Goal: Information Seeking & Learning: Learn about a topic

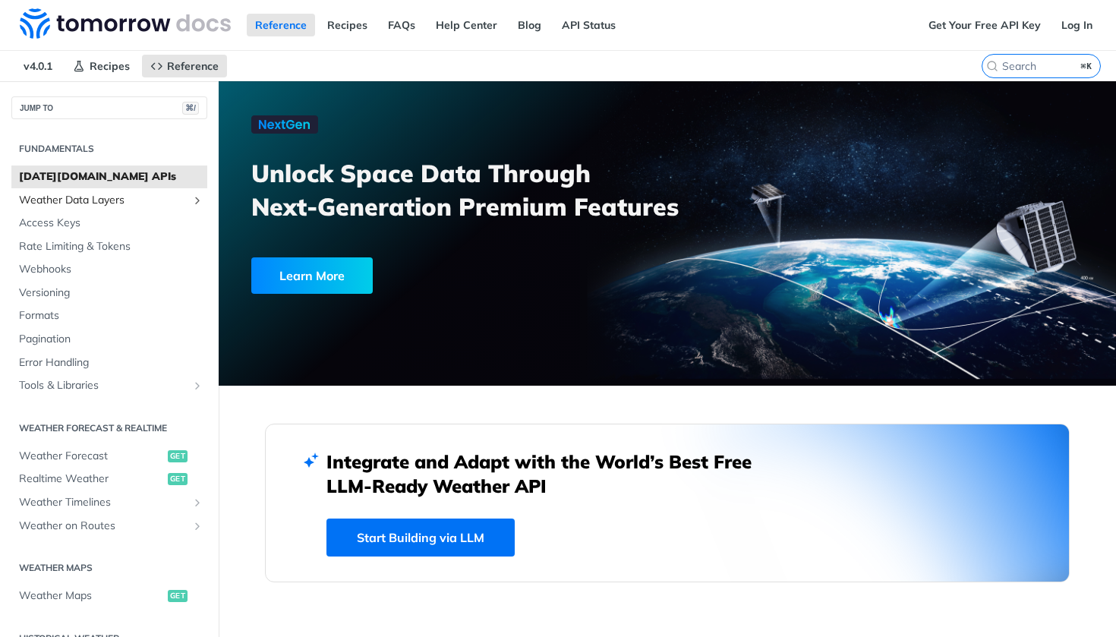
click at [84, 198] on span "Weather Data Layers" at bounding box center [103, 200] width 169 height 15
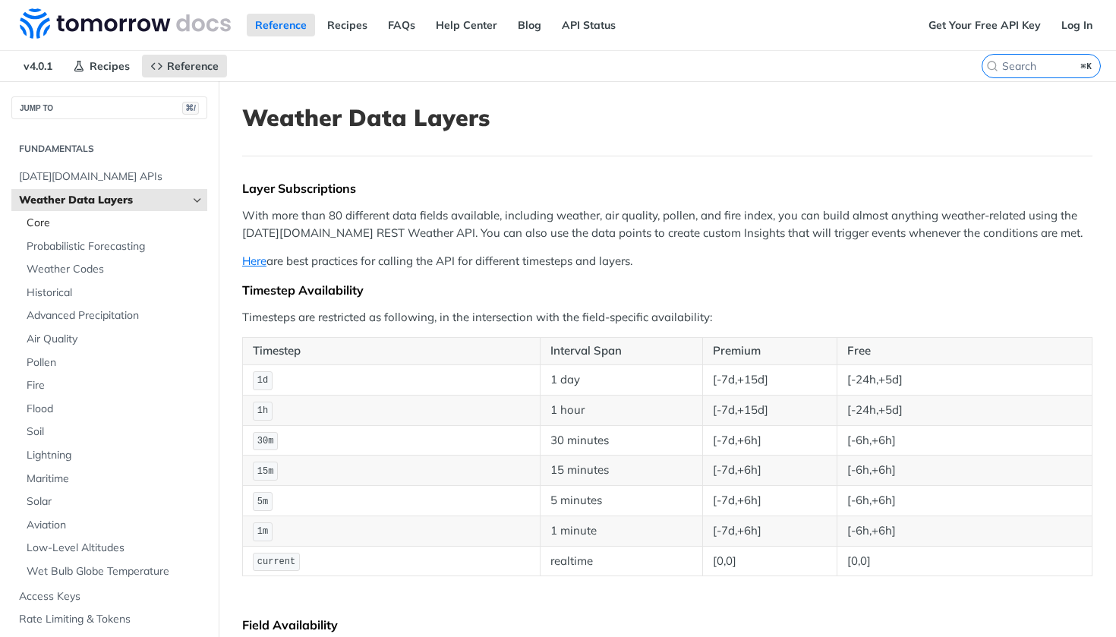
click at [84, 224] on span "Core" at bounding box center [115, 223] width 177 height 15
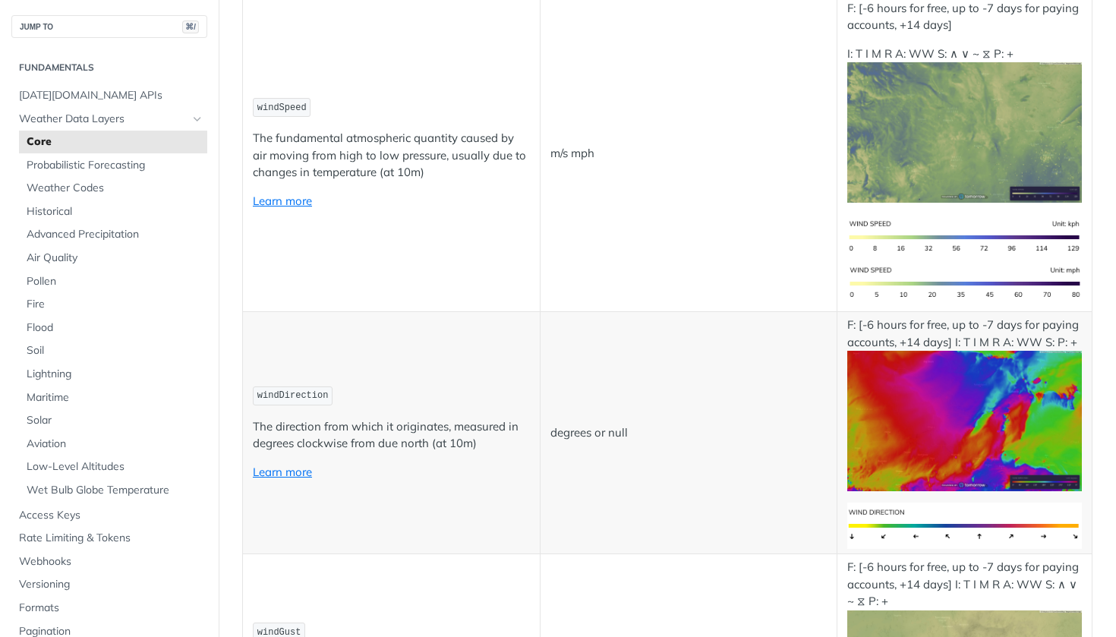
scroll to position [1330, 0]
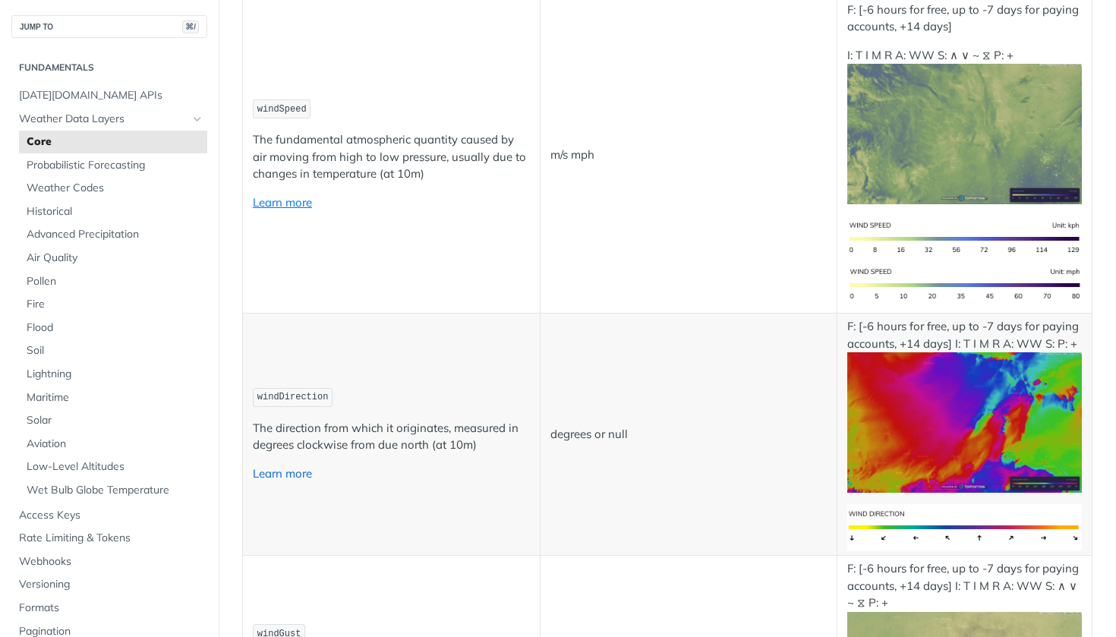
click at [277, 467] on link "Learn more" at bounding box center [282, 473] width 59 height 14
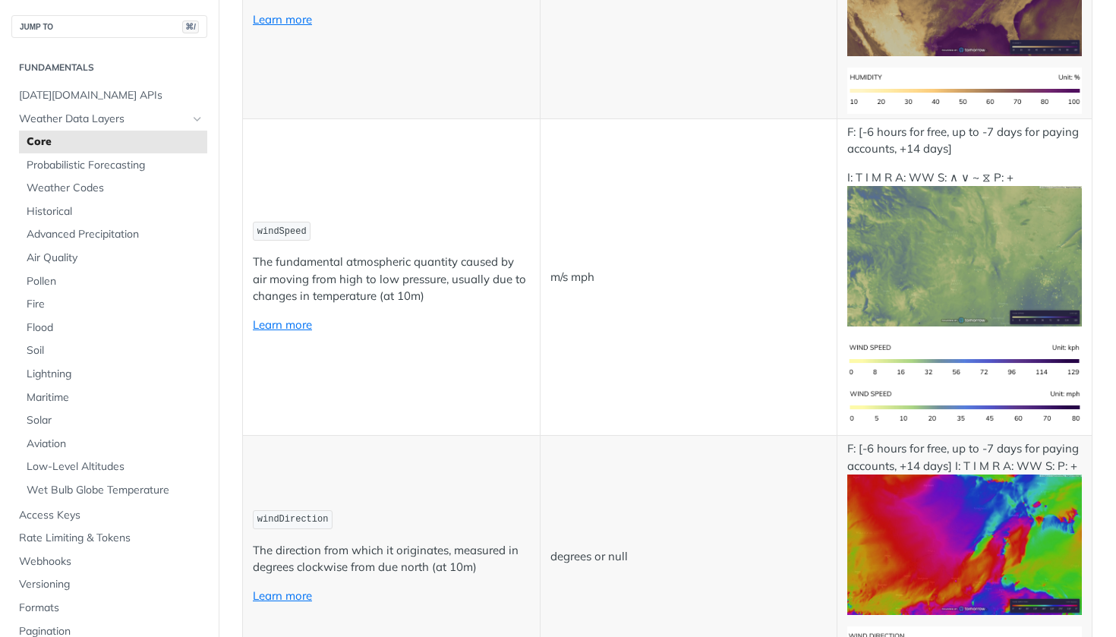
scroll to position [1207, 0]
click at [993, 229] on img "Expand image" at bounding box center [965, 257] width 235 height 141
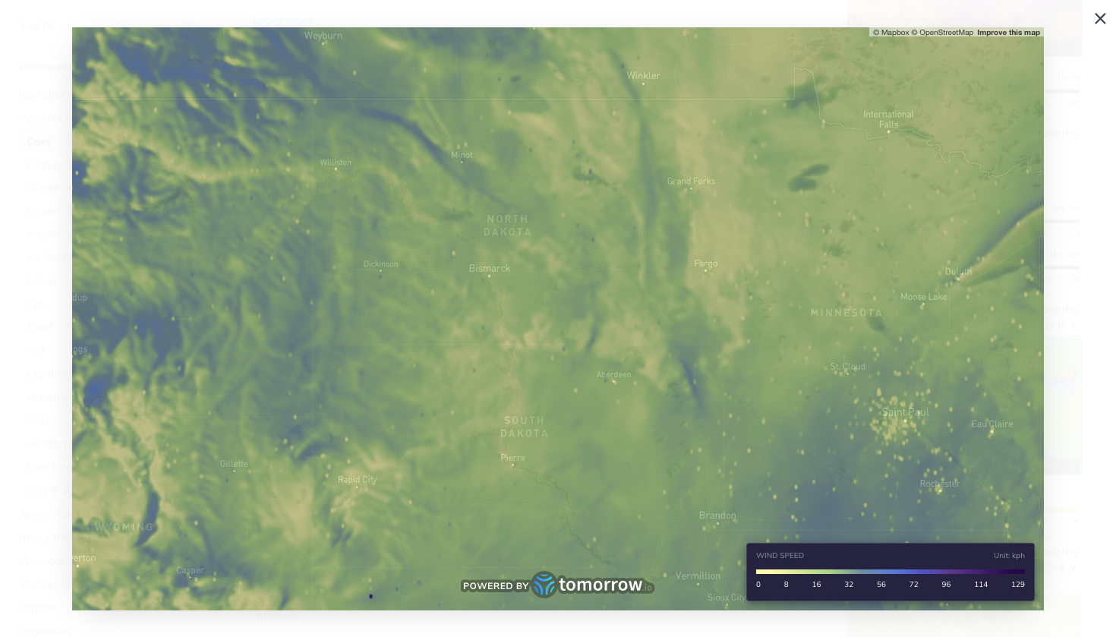
click at [1107, 21] on span "Collapse image" at bounding box center [558, 318] width 1116 height 637
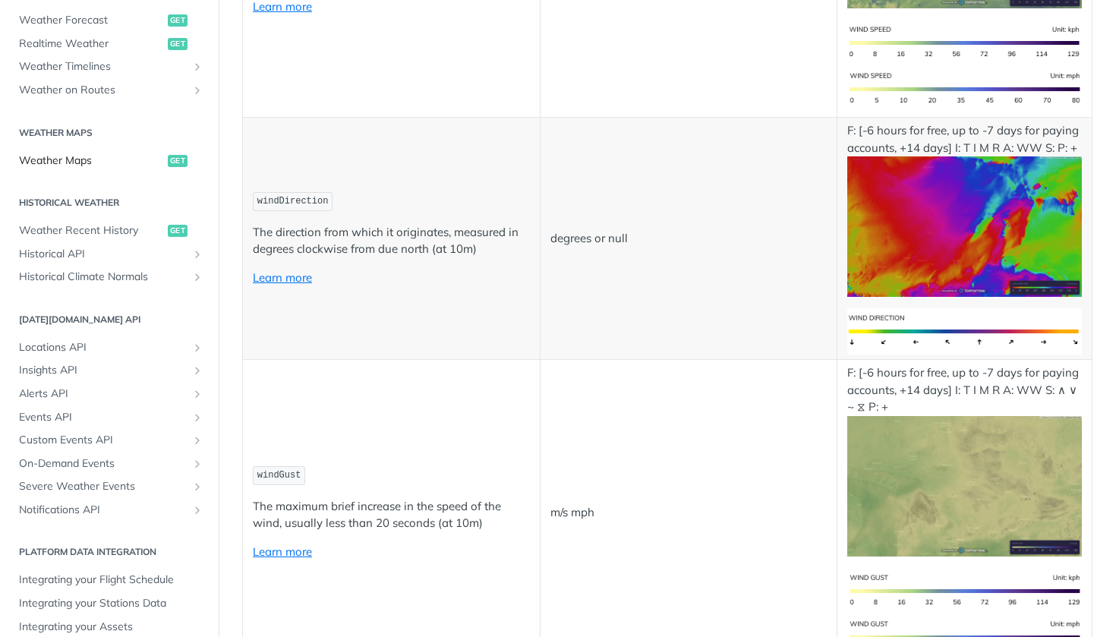
scroll to position [1536, 0]
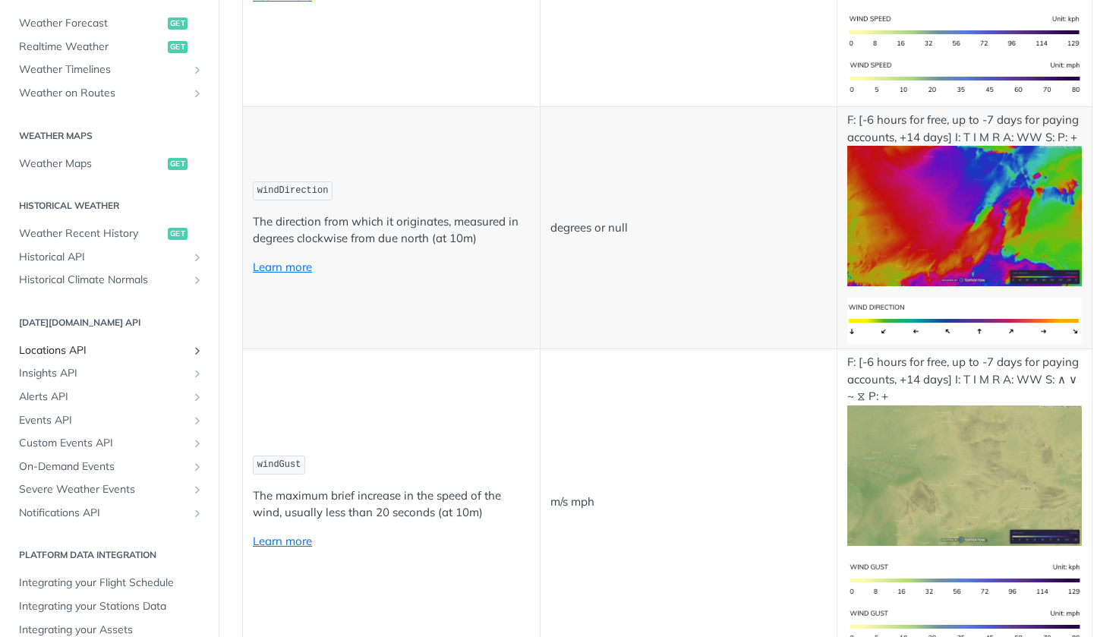
click at [93, 343] on span "Locations API" at bounding box center [103, 350] width 169 height 15
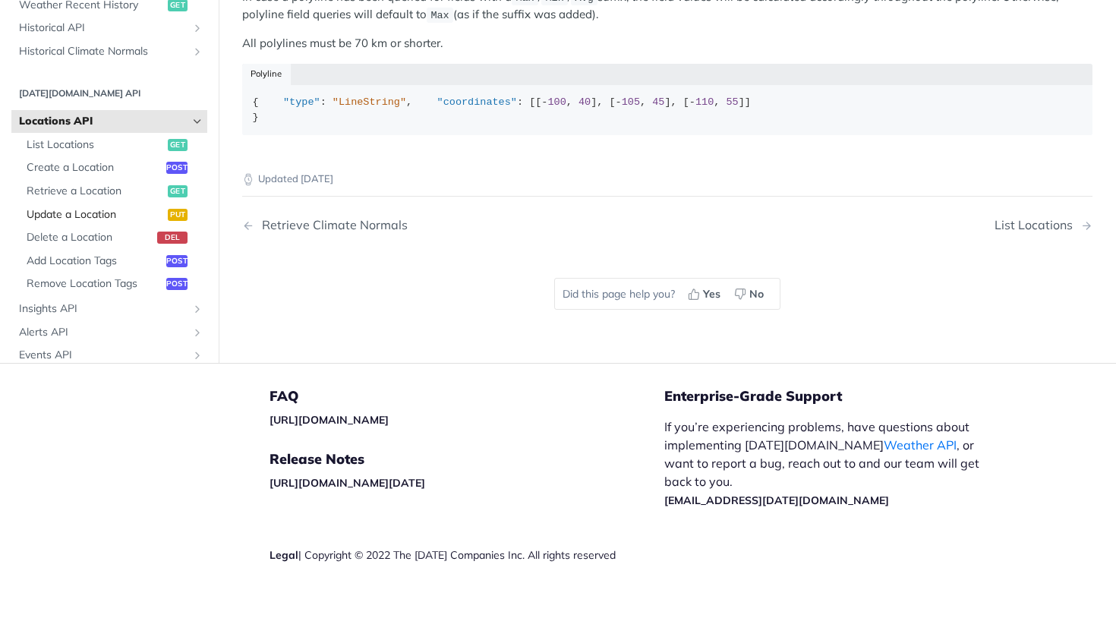
scroll to position [308, 0]
click at [93, 197] on span "Retrieve a Location" at bounding box center [95, 189] width 137 height 15
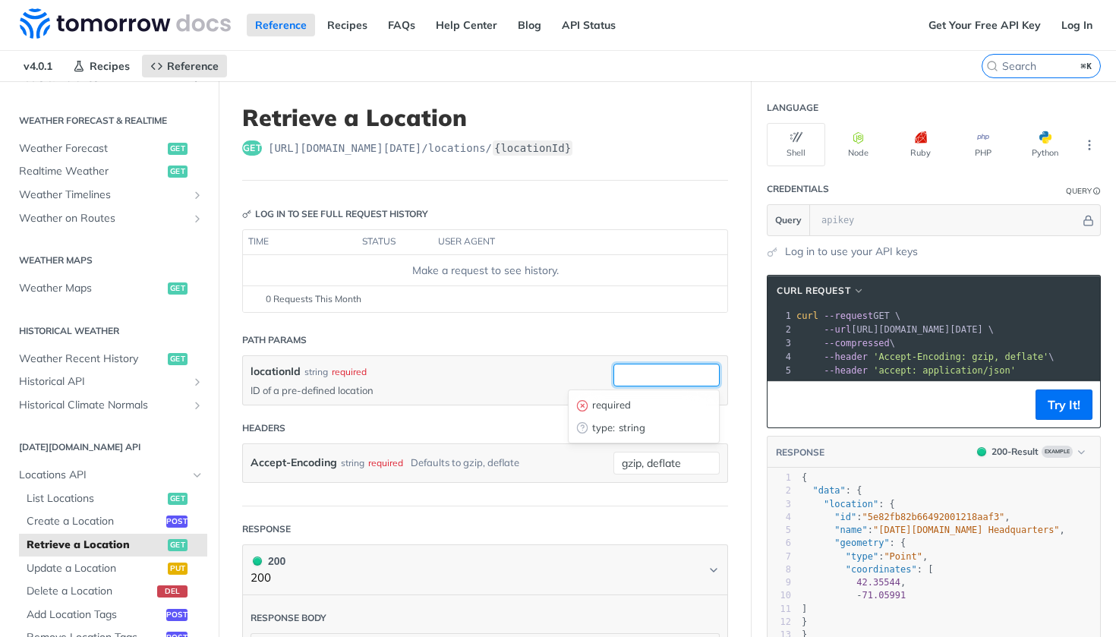
click at [676, 365] on input "locationId" at bounding box center [667, 375] width 106 height 23
type input "kurukshetra"
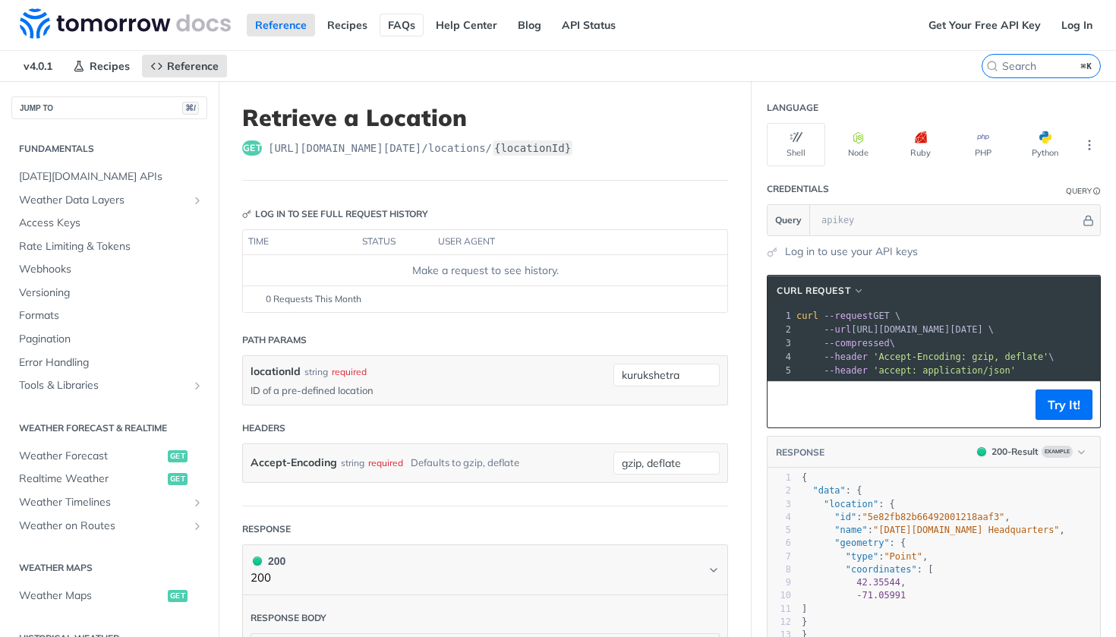
click at [406, 24] on link "FAQs" at bounding box center [402, 25] width 44 height 23
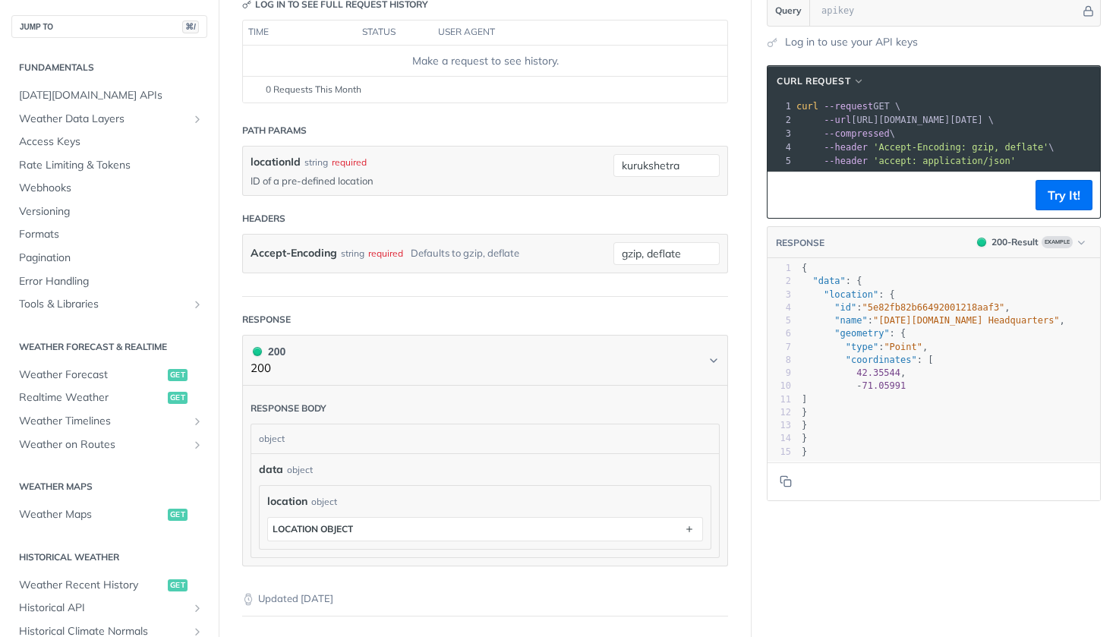
scroll to position [207, 0]
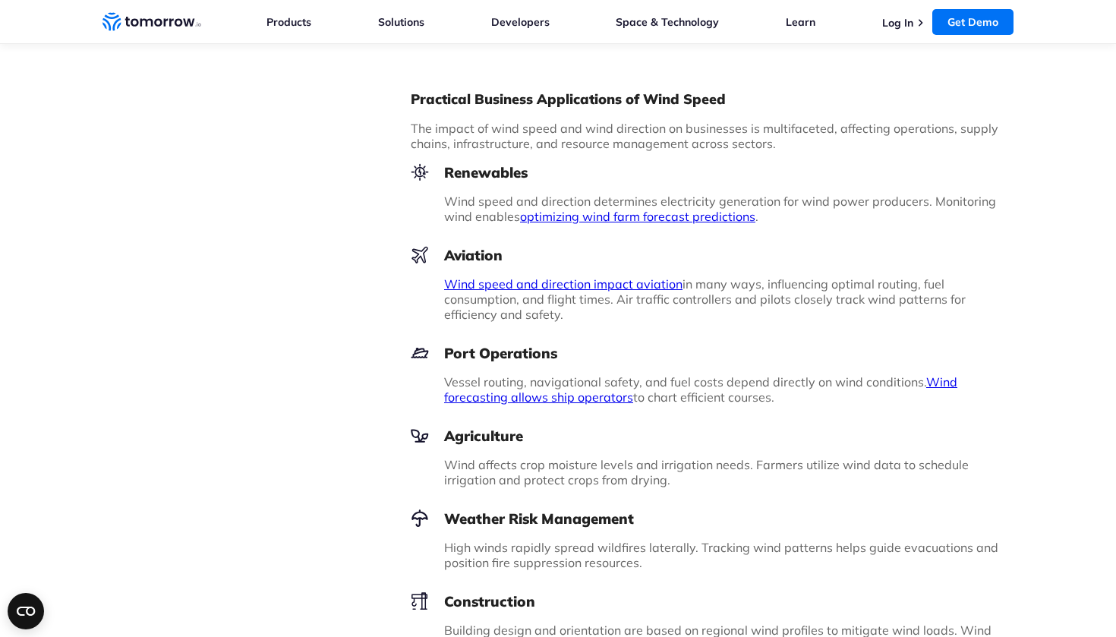
scroll to position [1262, 0]
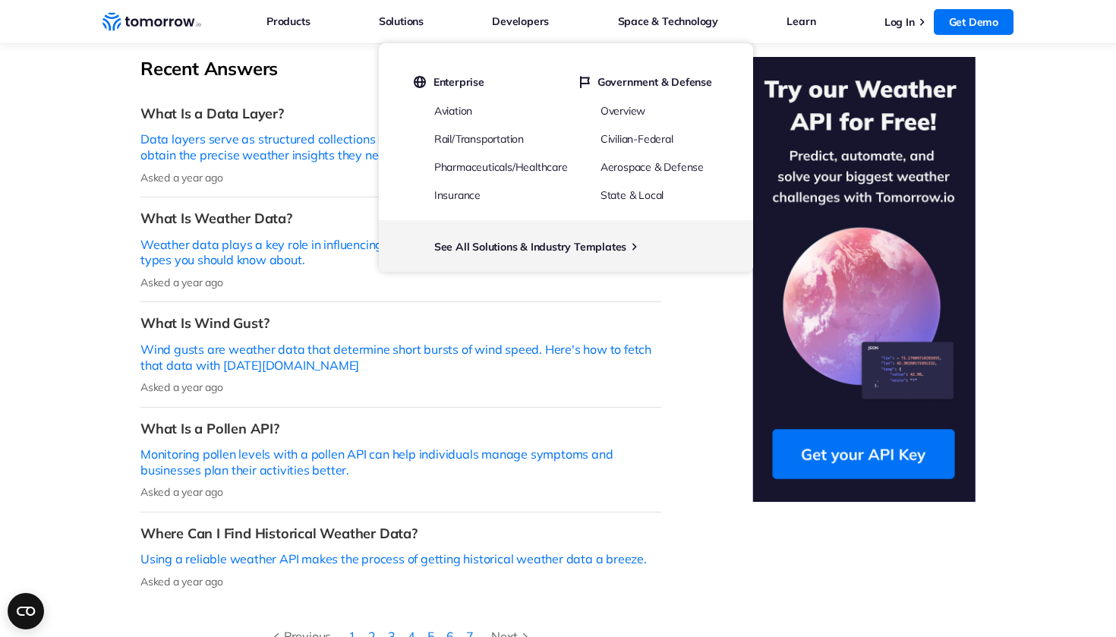
scroll to position [543, 0]
